Goal: Information Seeking & Learning: Find specific fact

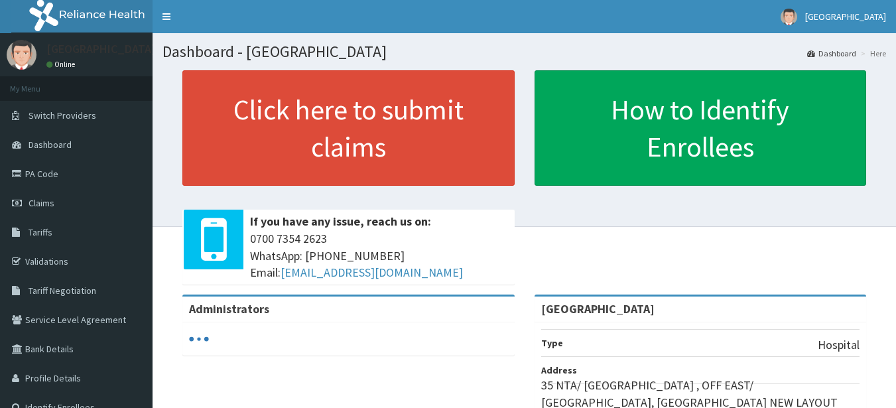
click at [62, 235] on link "Tariffs" at bounding box center [76, 232] width 153 height 29
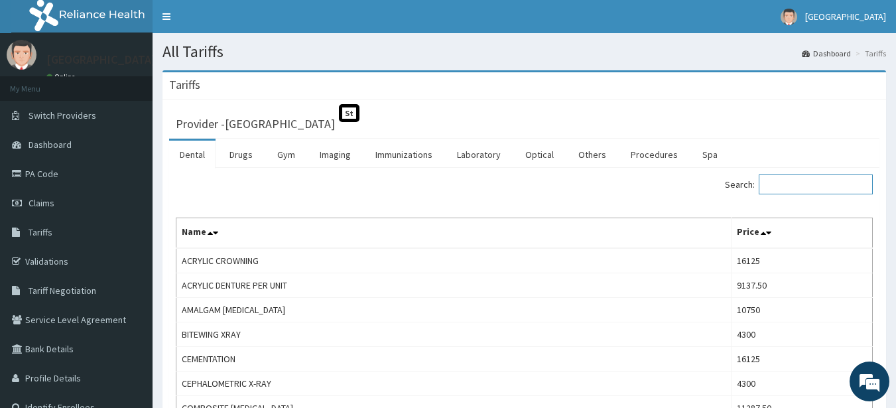
click at [793, 180] on input "Search:" at bounding box center [816, 184] width 114 height 20
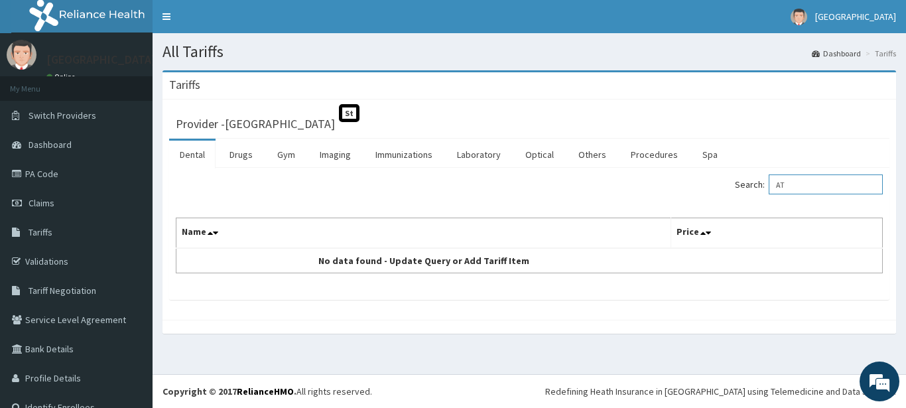
type input "A"
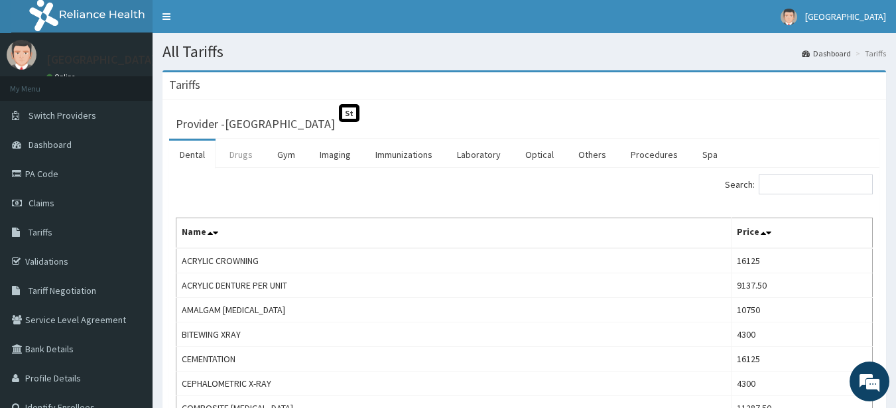
click at [239, 147] on link "Drugs" at bounding box center [241, 155] width 44 height 28
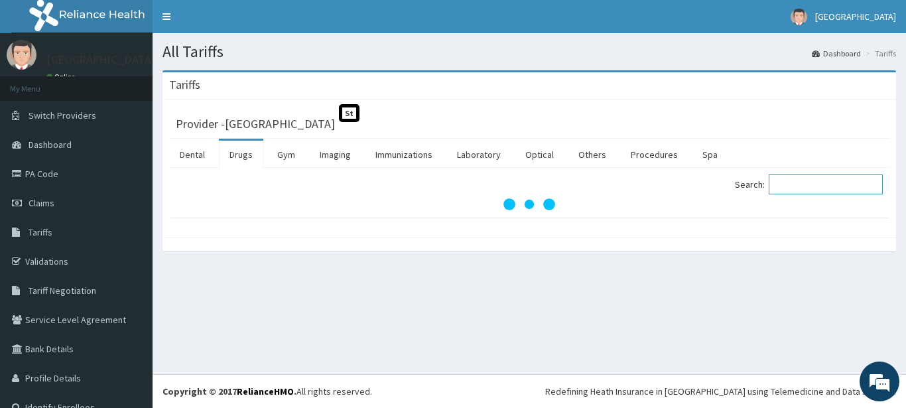
click at [780, 181] on input "Search:" at bounding box center [826, 184] width 114 height 20
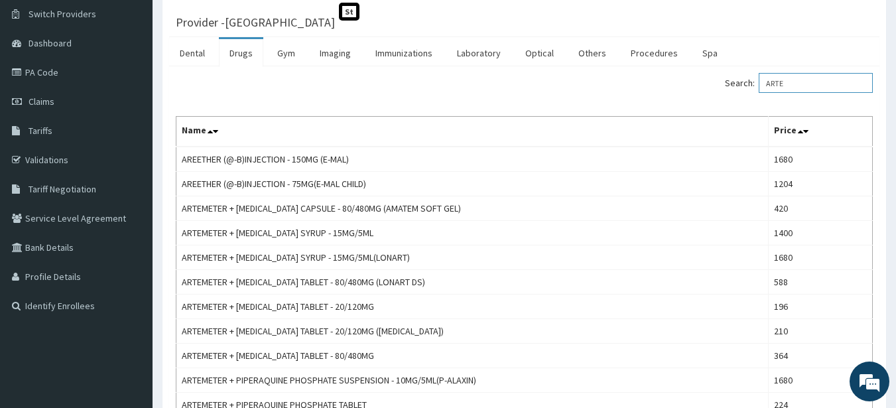
scroll to position [98, 0]
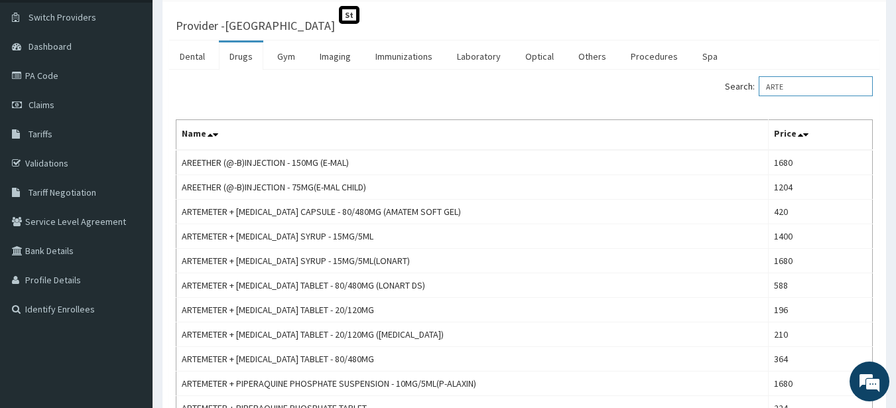
click at [797, 88] on input "ARTE" at bounding box center [816, 86] width 114 height 20
type input "A"
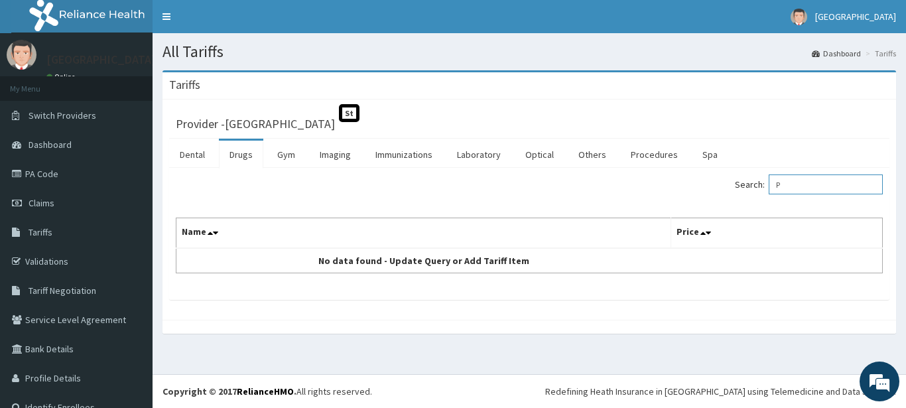
type input "P"
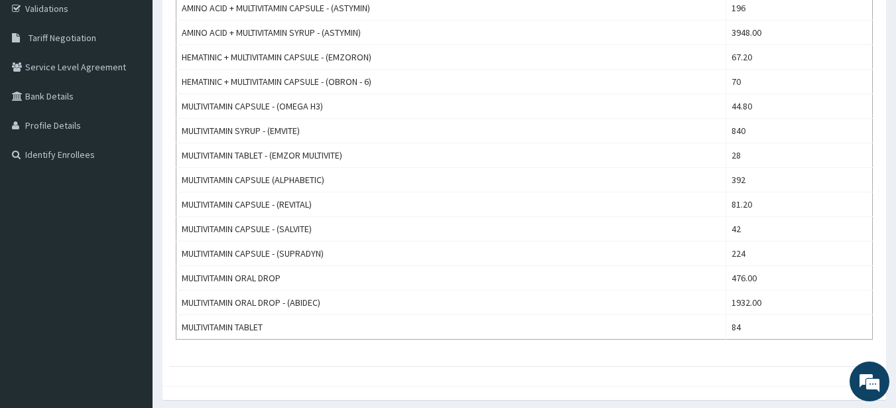
scroll to position [251, 0]
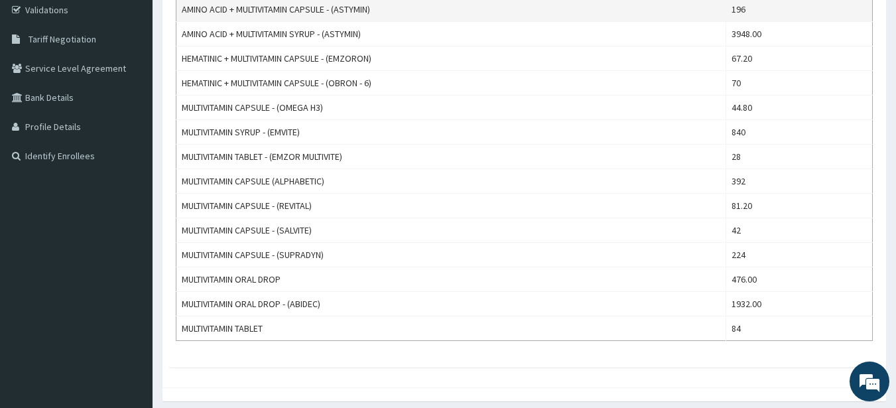
type input "MULTIV"
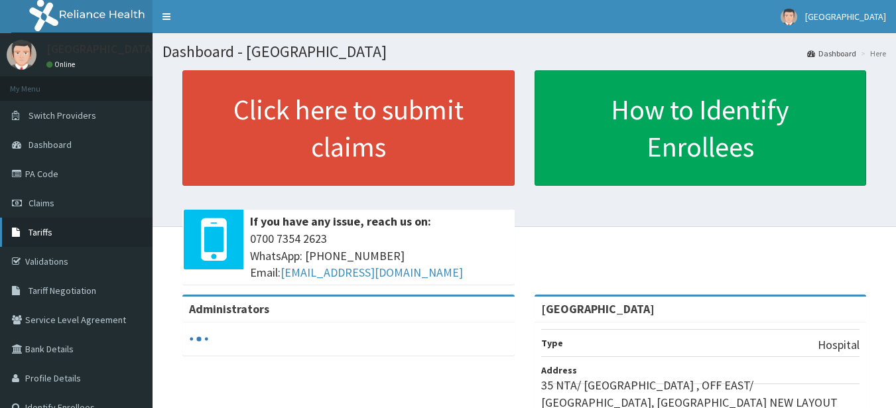
click at [70, 228] on link "Tariffs" at bounding box center [76, 232] width 153 height 29
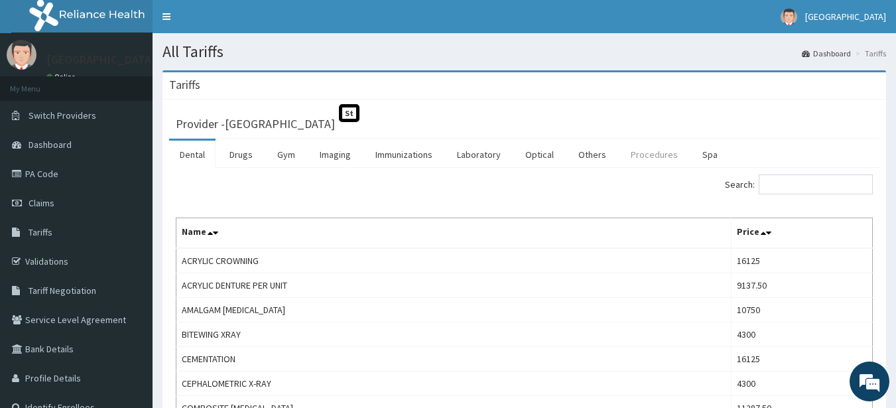
click at [642, 151] on link "Procedures" at bounding box center [654, 155] width 68 height 28
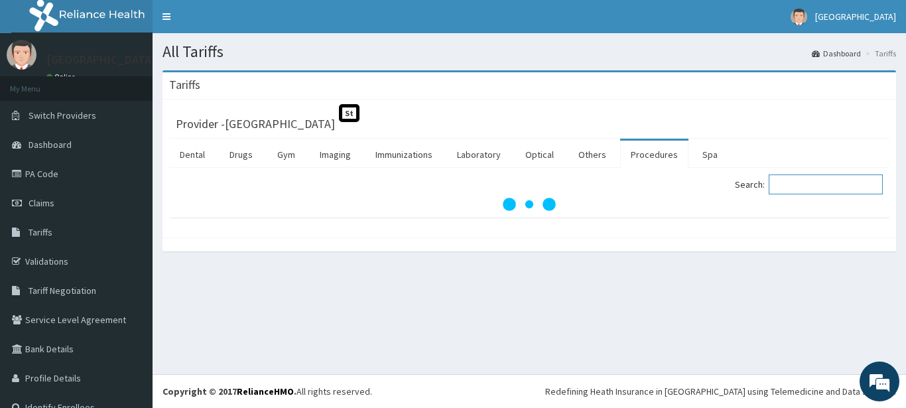
click at [782, 184] on input "Search:" at bounding box center [826, 184] width 114 height 20
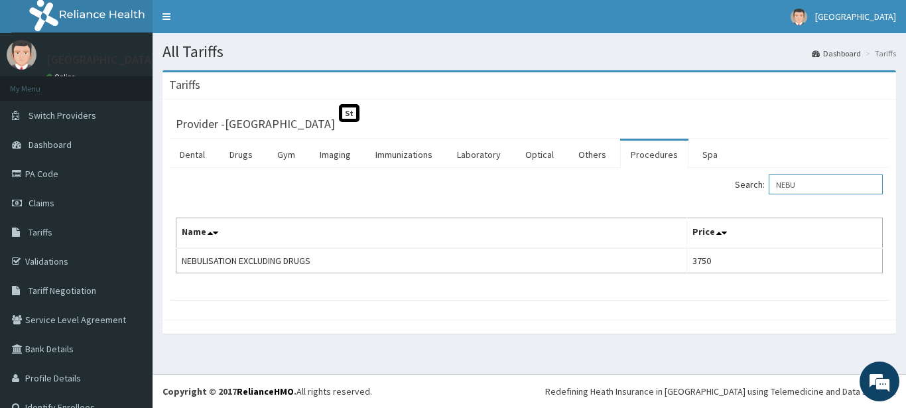
type input "NEBU"
click at [106, 179] on link "PA Code" at bounding box center [76, 173] width 153 height 29
